Goal: Transaction & Acquisition: Obtain resource

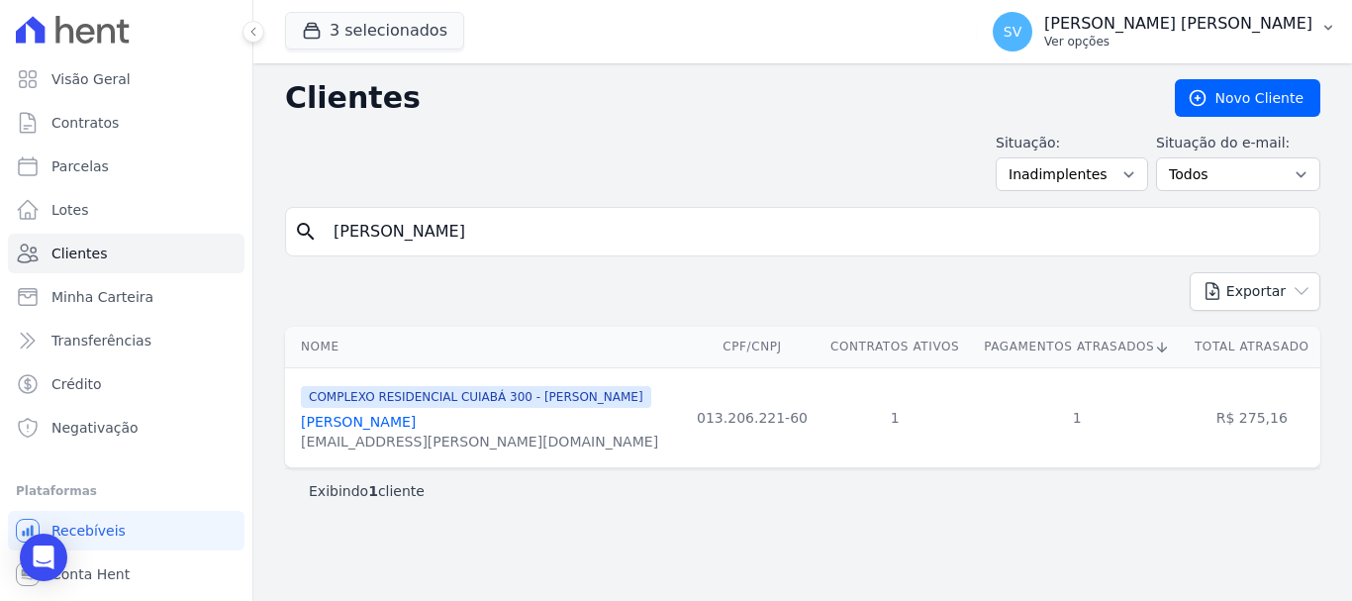
click at [1262, 23] on p "[PERSON_NAME] [PERSON_NAME]" at bounding box center [1178, 24] width 268 height 20
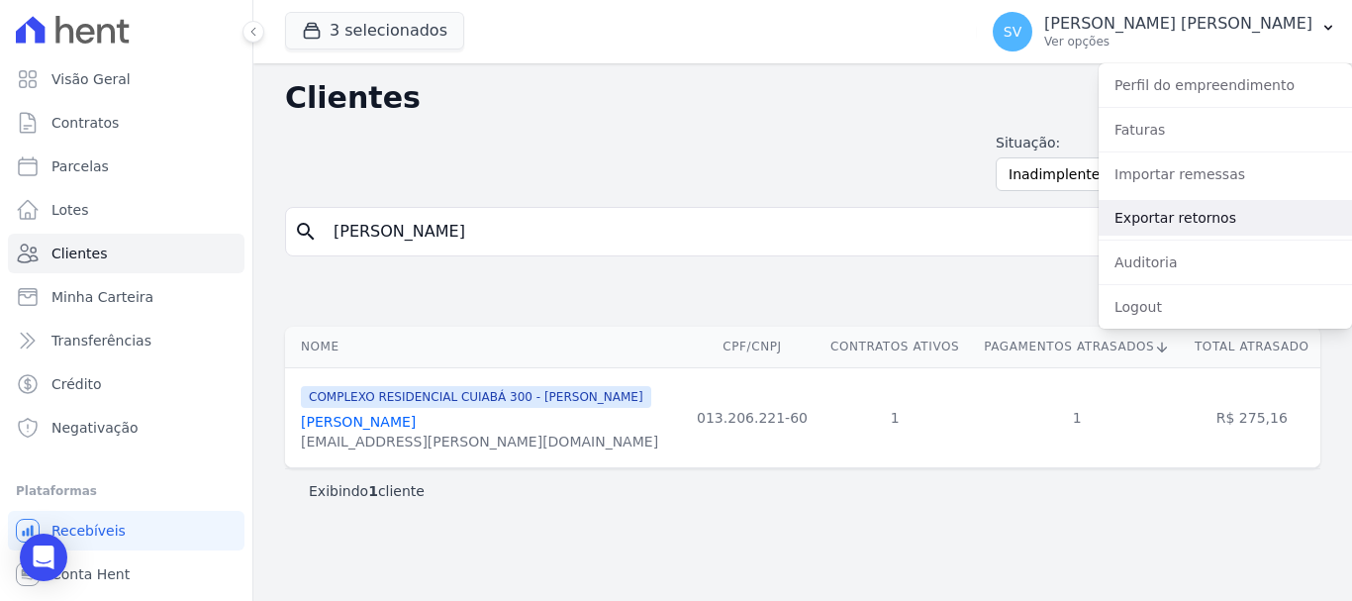
click at [1150, 208] on link "Exportar retornos" at bounding box center [1224, 218] width 253 height 36
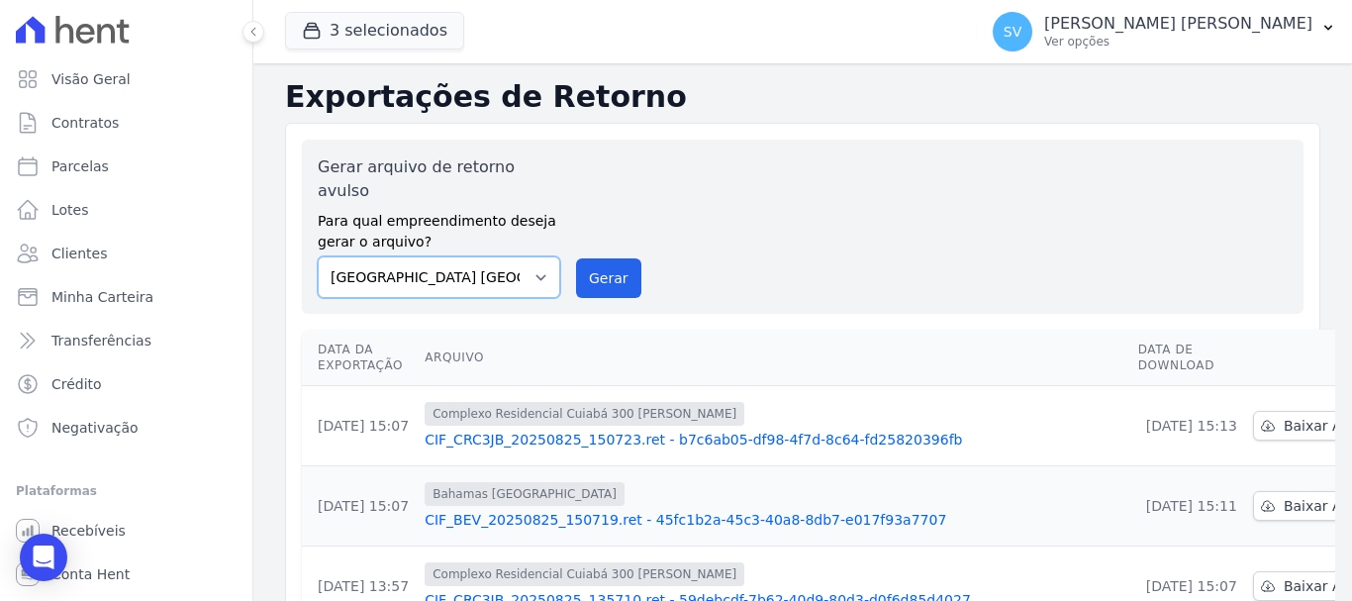
click at [514, 256] on select "[GEOGRAPHIC_DATA] COMPLEXO RESIDENCIAL [GEOGRAPHIC_DATA] 300 - [PERSON_NAME][GE…" at bounding box center [439, 277] width 242 height 42
select select "a999329b-d322-46c5-b2df-9163b092fb9b"
click at [318, 256] on select "[GEOGRAPHIC_DATA] COMPLEXO RESIDENCIAL [GEOGRAPHIC_DATA] 300 - [PERSON_NAME][GE…" at bounding box center [439, 277] width 242 height 42
click at [618, 258] on button "Gerar" at bounding box center [608, 278] width 65 height 40
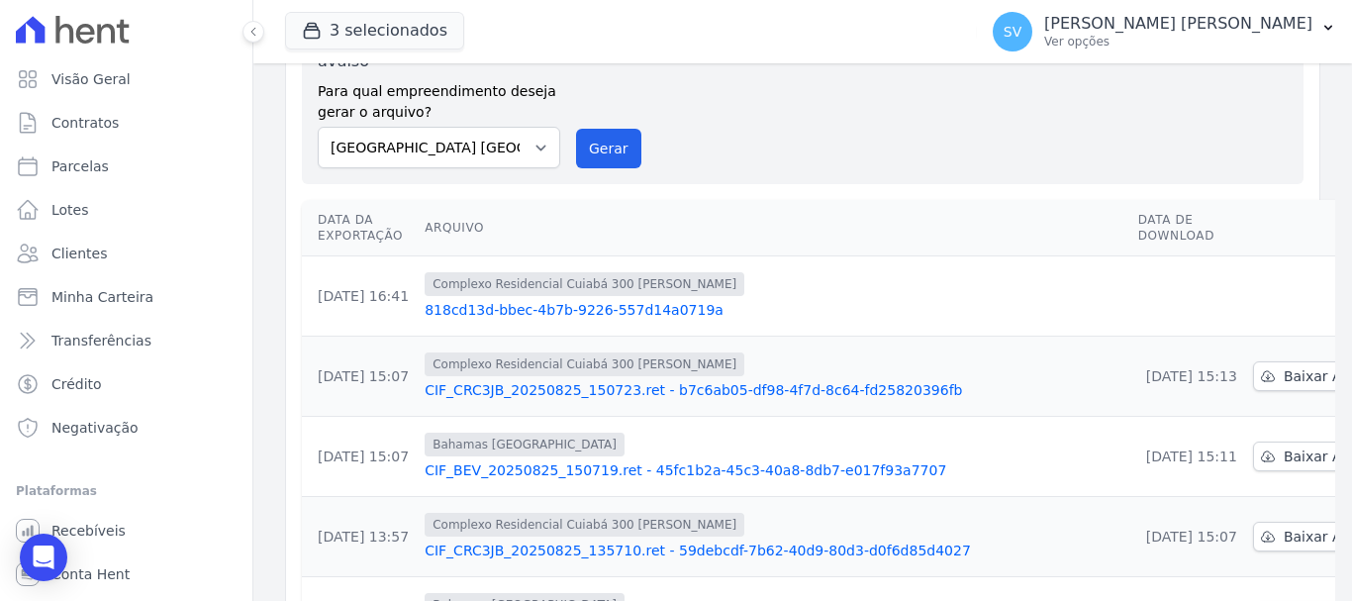
scroll to position [198, 0]
click at [1245, 255] on td at bounding box center [1323, 295] width 157 height 80
click at [654, 299] on link "818cd13d-bbec-4b7b-9226-557d14a0719a" at bounding box center [773, 309] width 698 height 20
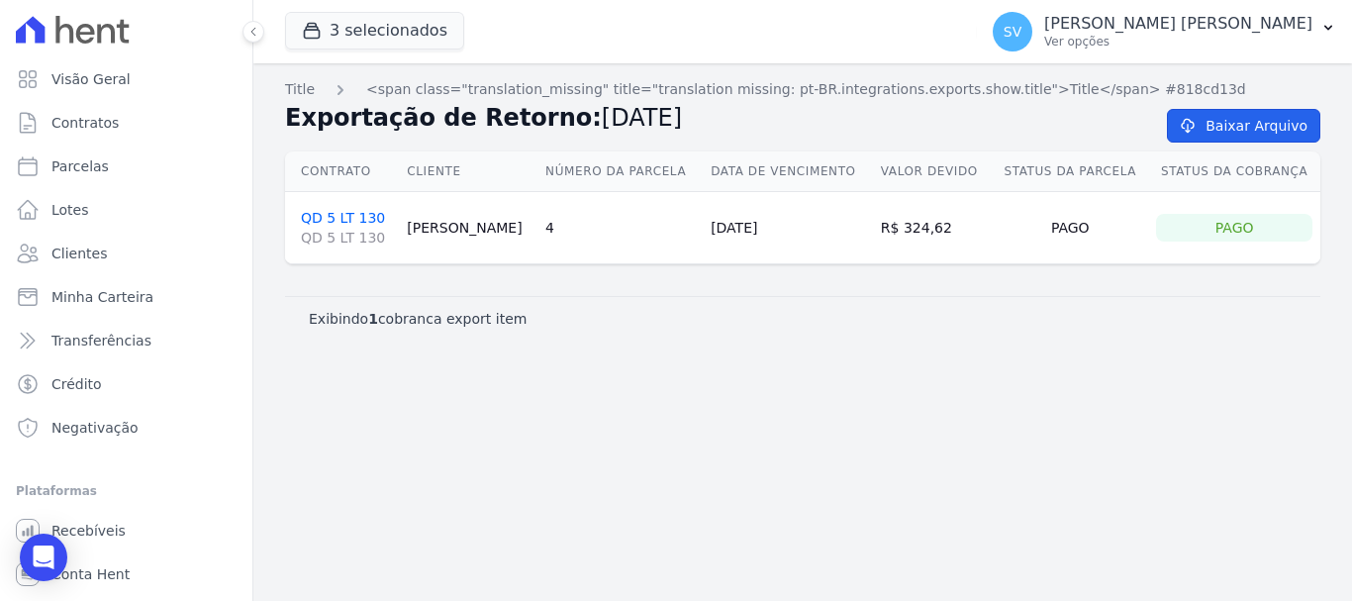
drag, startPoint x: 1228, startPoint y: 129, endPoint x: 762, endPoint y: 278, distance: 489.4
click at [1228, 130] on link "Baixar Arquivo" at bounding box center [1243, 126] width 153 height 34
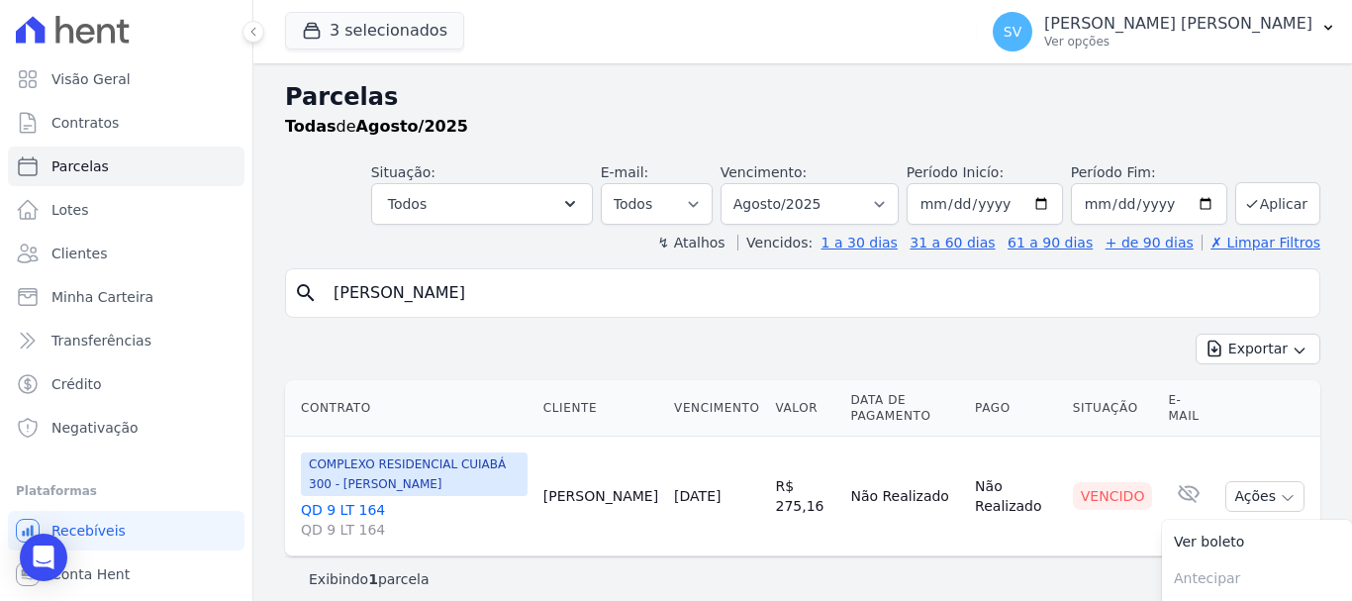
select select
click at [1092, 23] on p "[PERSON_NAME] [PERSON_NAME]" at bounding box center [1178, 24] width 268 height 20
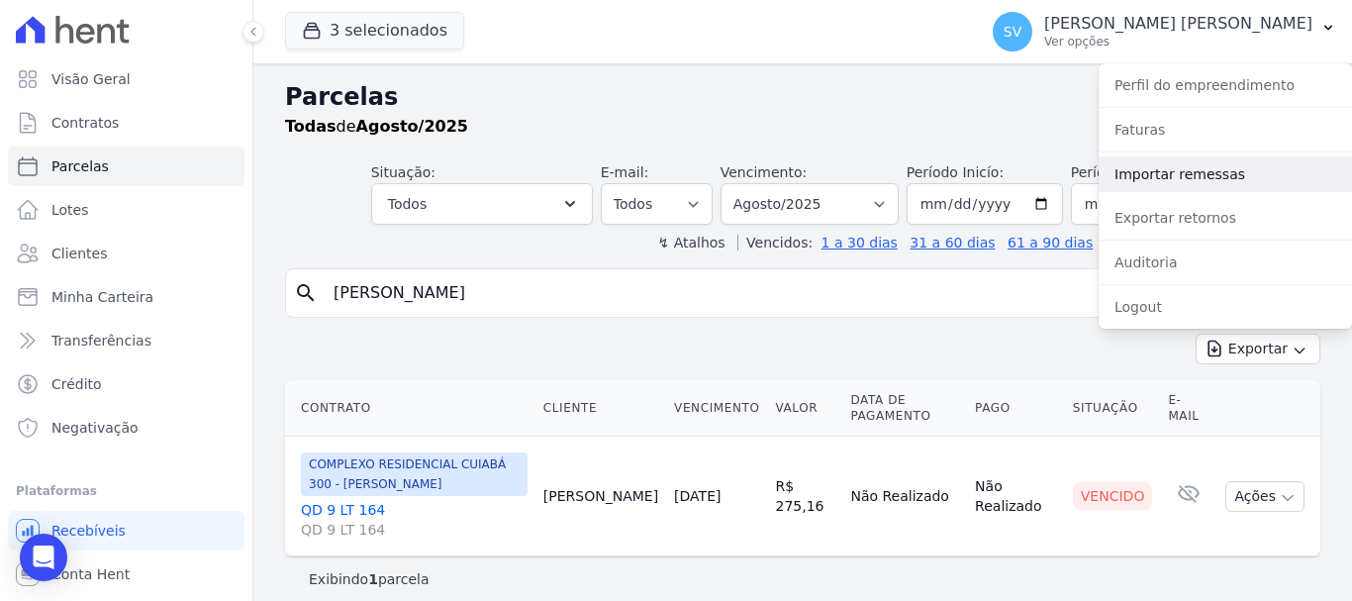
click at [1213, 170] on link "Importar remessas" at bounding box center [1224, 174] width 253 height 36
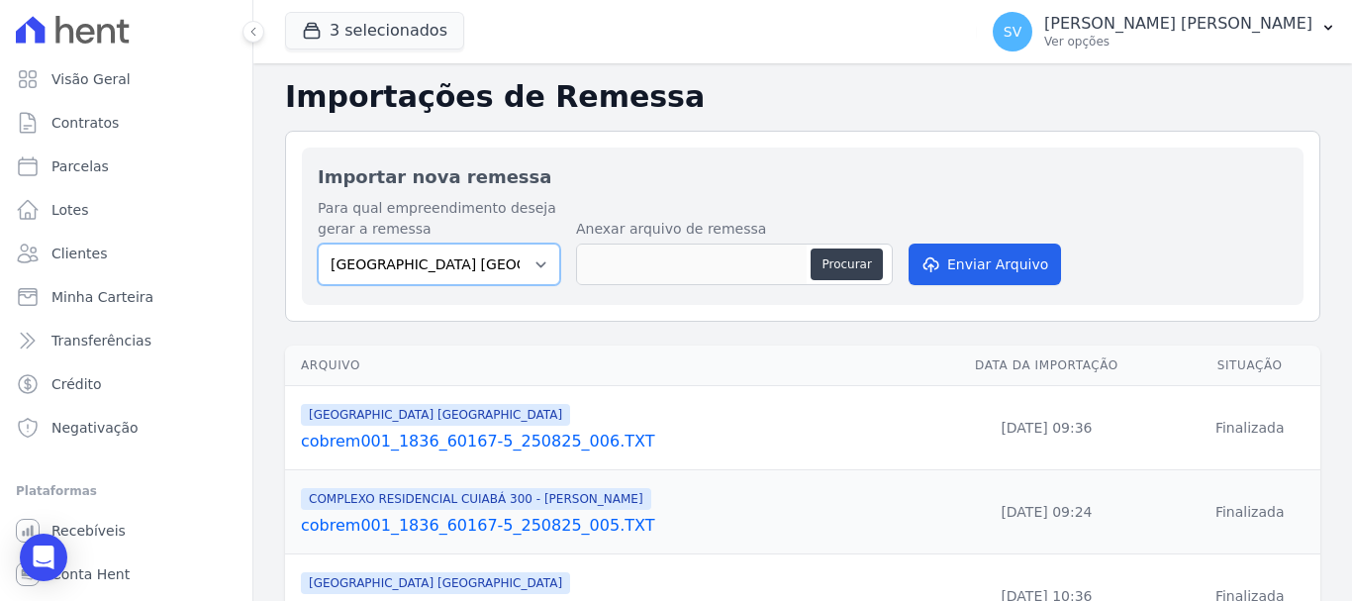
drag, startPoint x: 512, startPoint y: 262, endPoint x: 501, endPoint y: 278, distance: 19.2
click at [512, 261] on select "[GEOGRAPHIC_DATA] COMPLEXO RESIDENCIAL [GEOGRAPHIC_DATA] 300 - [PERSON_NAME][GE…" at bounding box center [439, 264] width 242 height 42
select select "a999329b-d322-46c5-b2df-9163b092fb9b"
click at [318, 243] on select "[GEOGRAPHIC_DATA] COMPLEXO RESIDENCIAL [GEOGRAPHIC_DATA] 300 - [PERSON_NAME][GE…" at bounding box center [439, 264] width 242 height 42
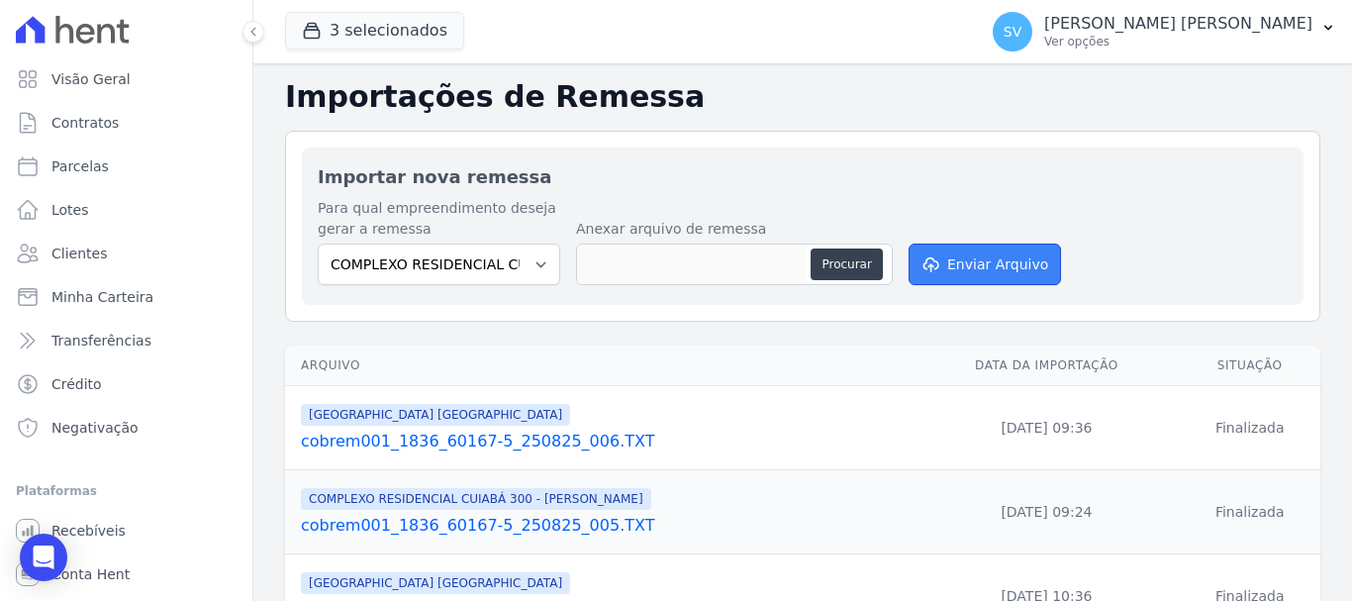
click at [1012, 258] on button "Enviar Arquivo" at bounding box center [984, 264] width 152 height 42
drag, startPoint x: 1188, startPoint y: 47, endPoint x: 1193, endPoint y: 62, distance: 15.6
click at [1188, 50] on div "[PERSON_NAME] [PERSON_NAME] Ver opções" at bounding box center [1152, 32] width 320 height 40
click at [1150, 44] on p "Ver opções" at bounding box center [1178, 42] width 268 height 16
click at [1153, 45] on p "Ver opções" at bounding box center [1178, 42] width 268 height 16
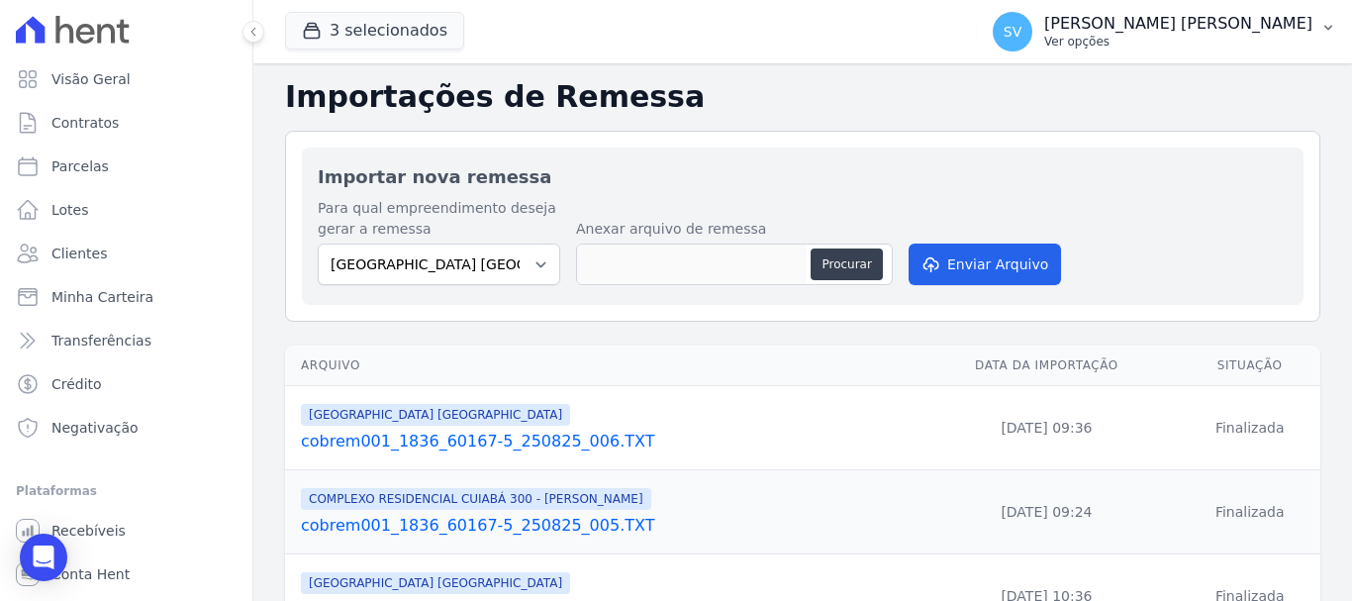
click at [1162, 23] on p "[PERSON_NAME] [PERSON_NAME]" at bounding box center [1178, 24] width 268 height 20
click at [1162, 22] on p "[PERSON_NAME] [PERSON_NAME]" at bounding box center [1178, 24] width 268 height 20
click at [1108, 42] on p "Ver opções" at bounding box center [1178, 42] width 268 height 16
select select
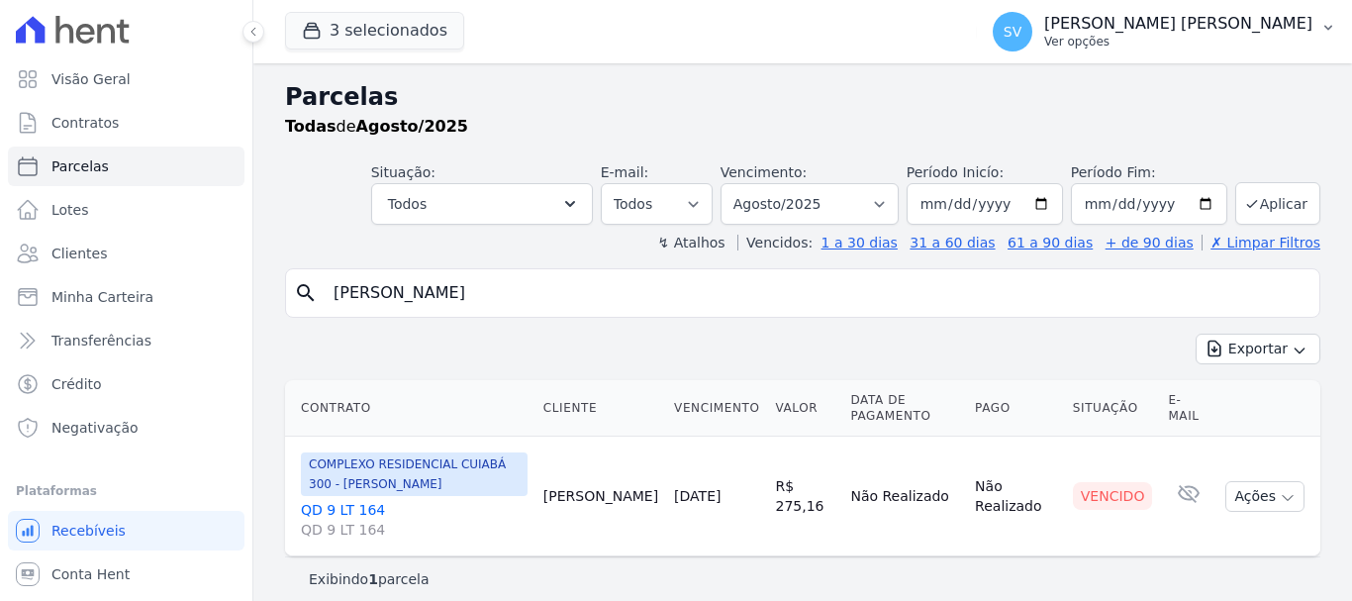
click at [1215, 20] on p "[PERSON_NAME] [PERSON_NAME]" at bounding box center [1178, 24] width 268 height 20
click at [1214, 22] on p "[PERSON_NAME] [PERSON_NAME]" at bounding box center [1178, 24] width 268 height 20
click at [1329, 31] on icon "button" at bounding box center [1328, 28] width 16 height 16
click at [1327, 27] on icon "button" at bounding box center [1328, 28] width 16 height 16
drag, startPoint x: 1324, startPoint y: 24, endPoint x: 1011, endPoint y: 3, distance: 313.4
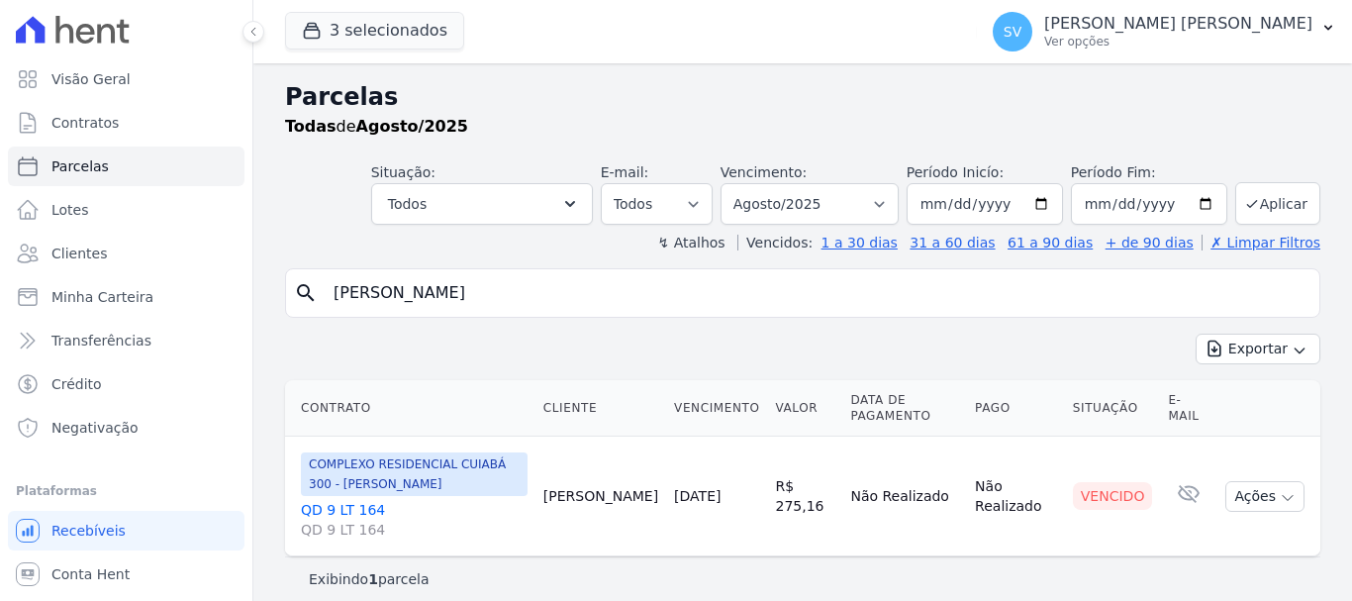
click at [1307, 29] on button "[PERSON_NAME] [PERSON_NAME] Ver opções" at bounding box center [1164, 31] width 375 height 55
click at [122, 29] on icon at bounding box center [123, 32] width 13 height 24
click at [94, 22] on icon at bounding box center [73, 30] width 114 height 28
drag, startPoint x: 103, startPoint y: 28, endPoint x: 166, endPoint y: 4, distance: 67.6
click at [109, 32] on icon at bounding box center [73, 30] width 114 height 28
